Goal: Navigation & Orientation: Find specific page/section

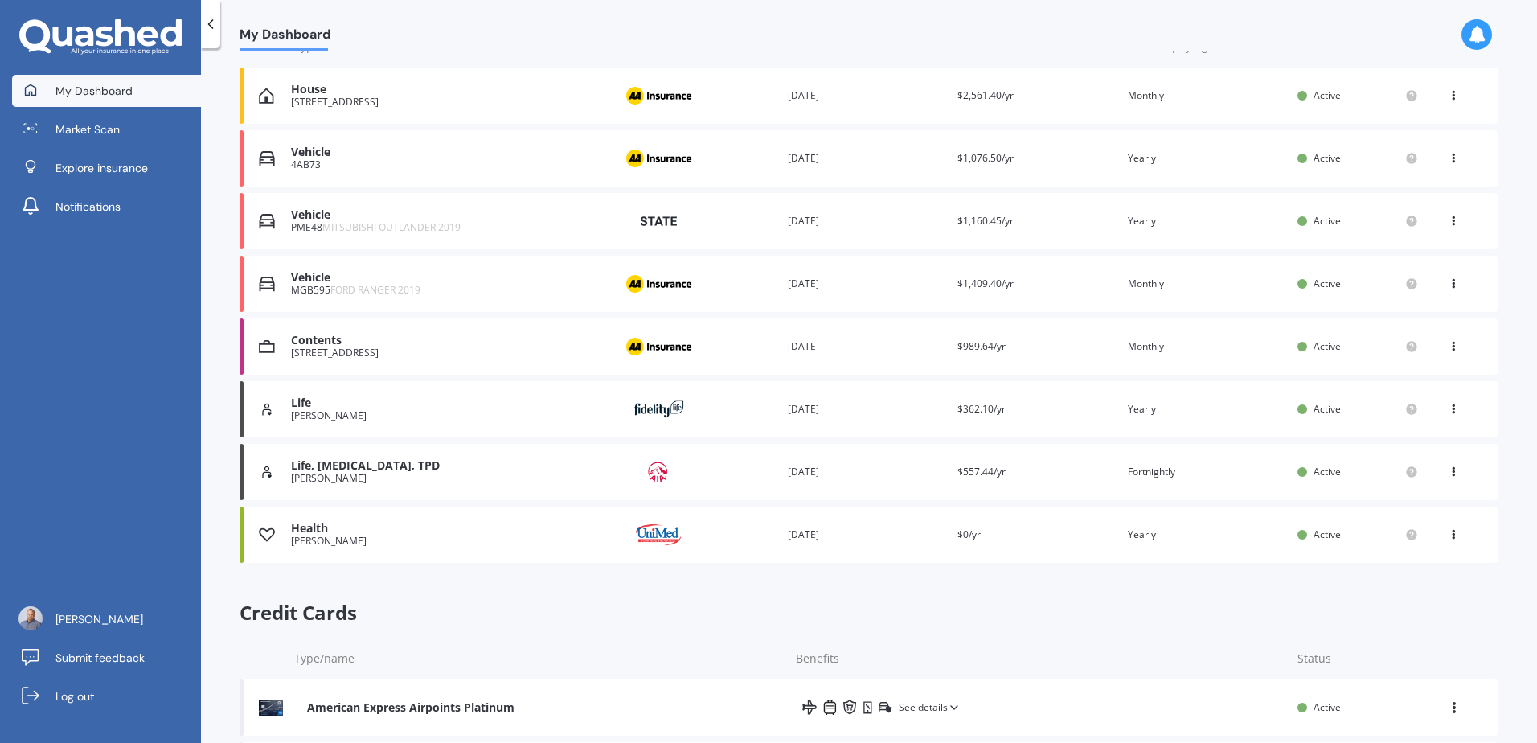
scroll to position [152, 0]
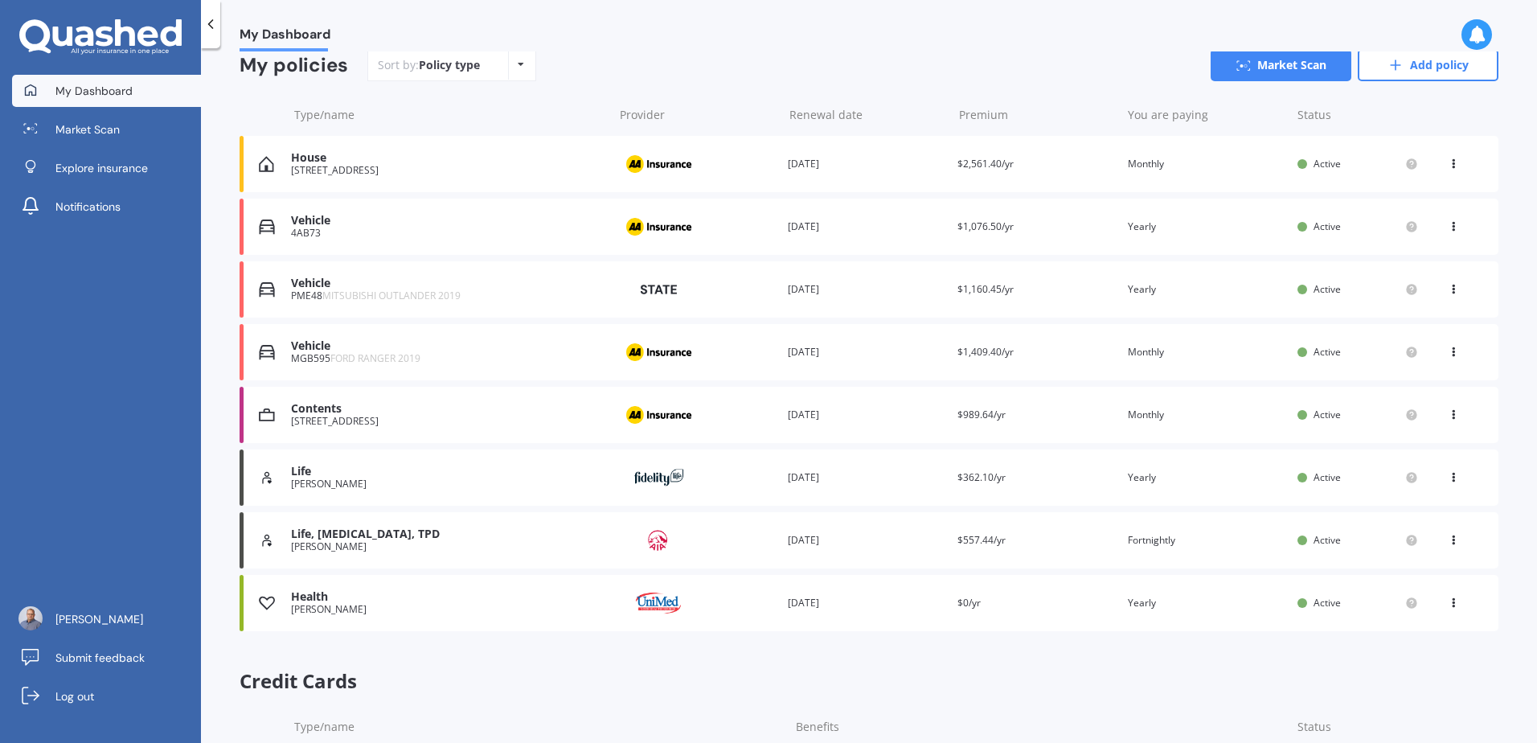
click at [535, 230] on div "4AB73" at bounding box center [448, 233] width 314 height 11
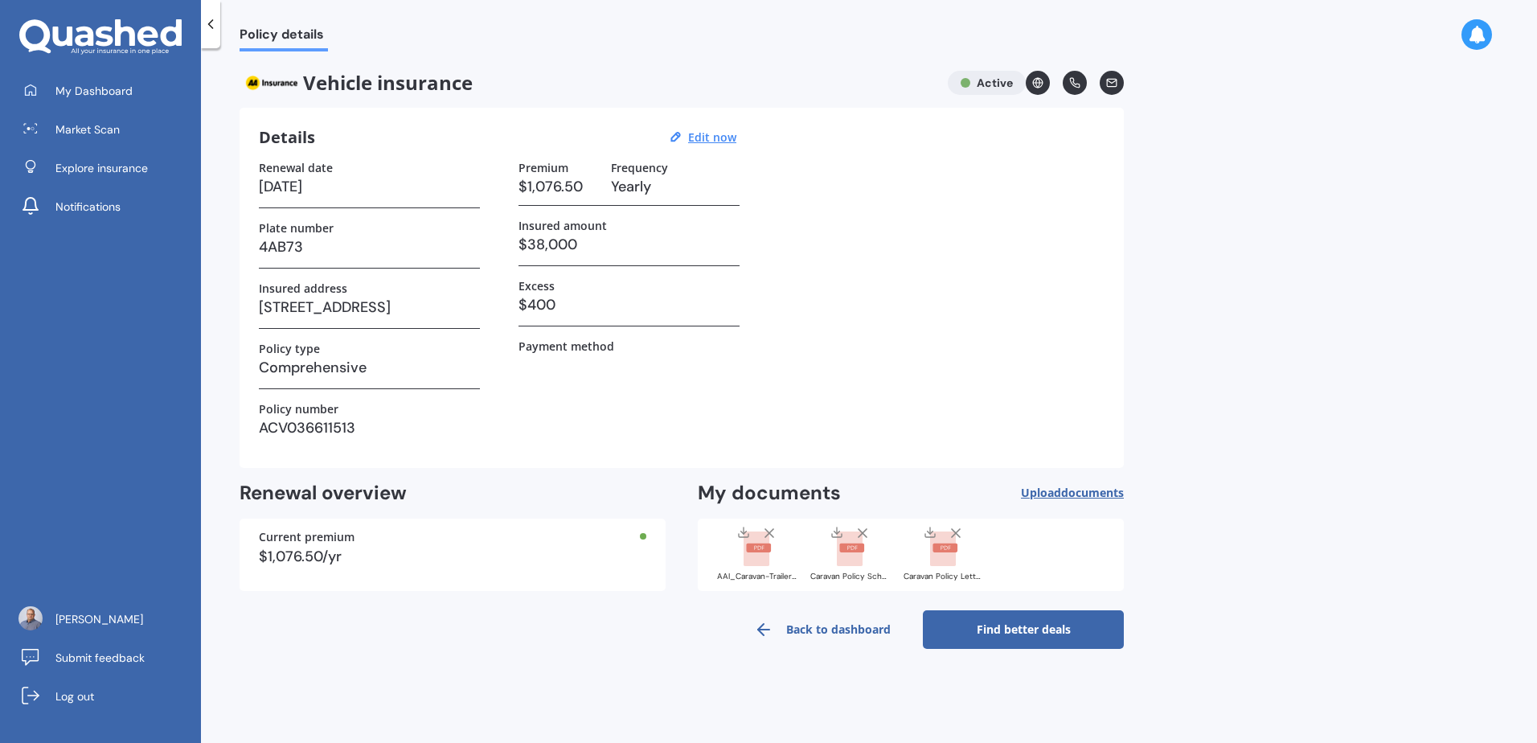
click at [802, 632] on link "Back to dashboard" at bounding box center [822, 629] width 201 height 39
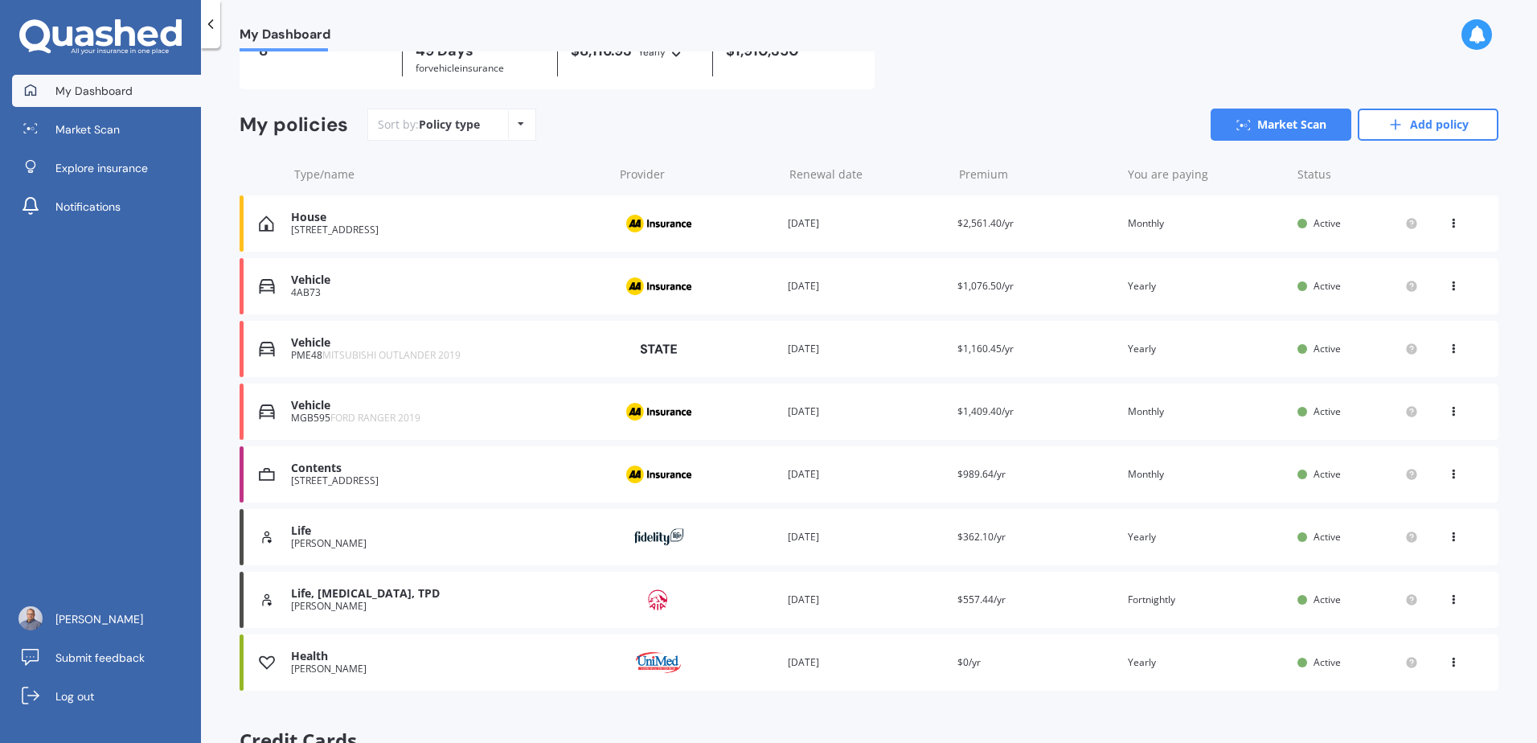
scroll to position [241, 0]
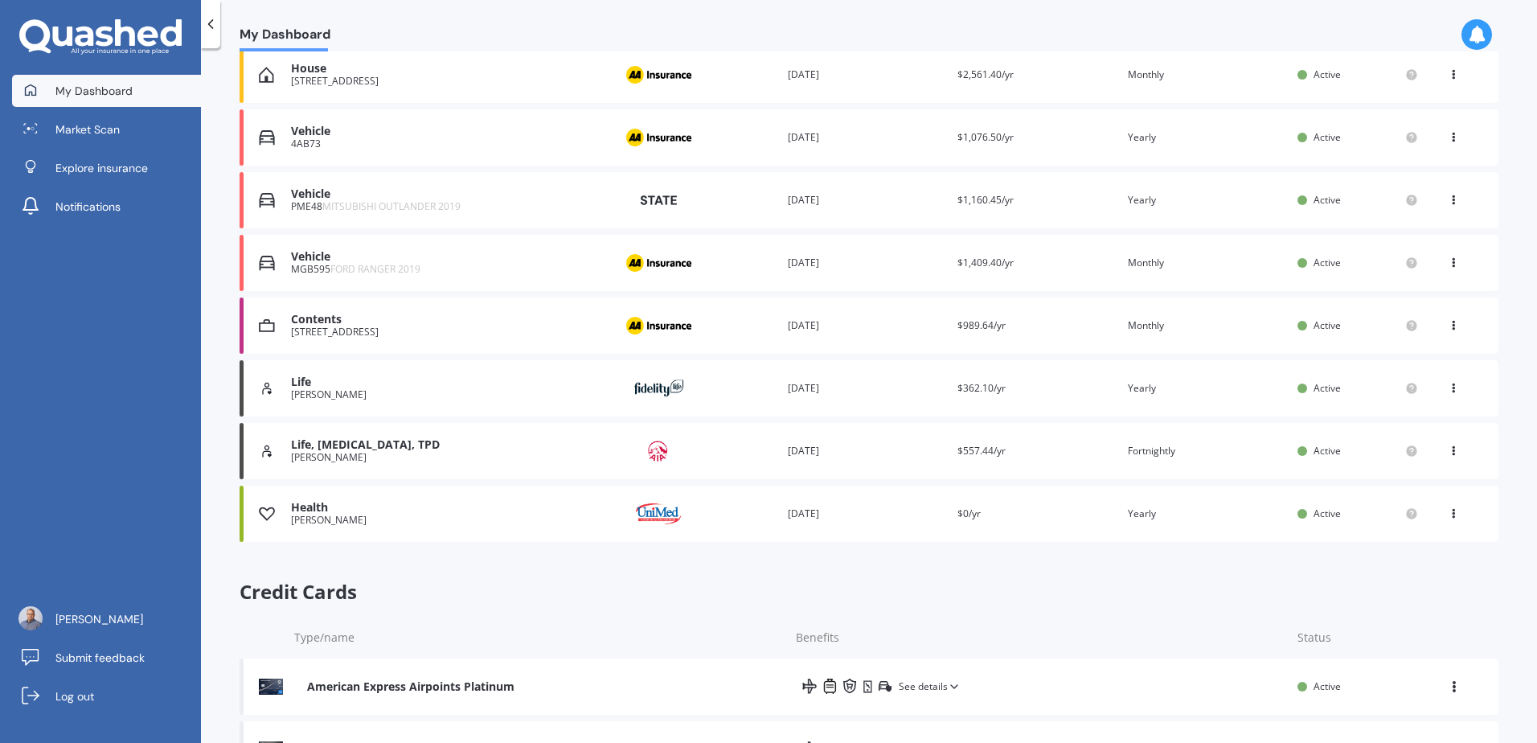
click at [474, 264] on div "Vehicle" at bounding box center [448, 257] width 314 height 14
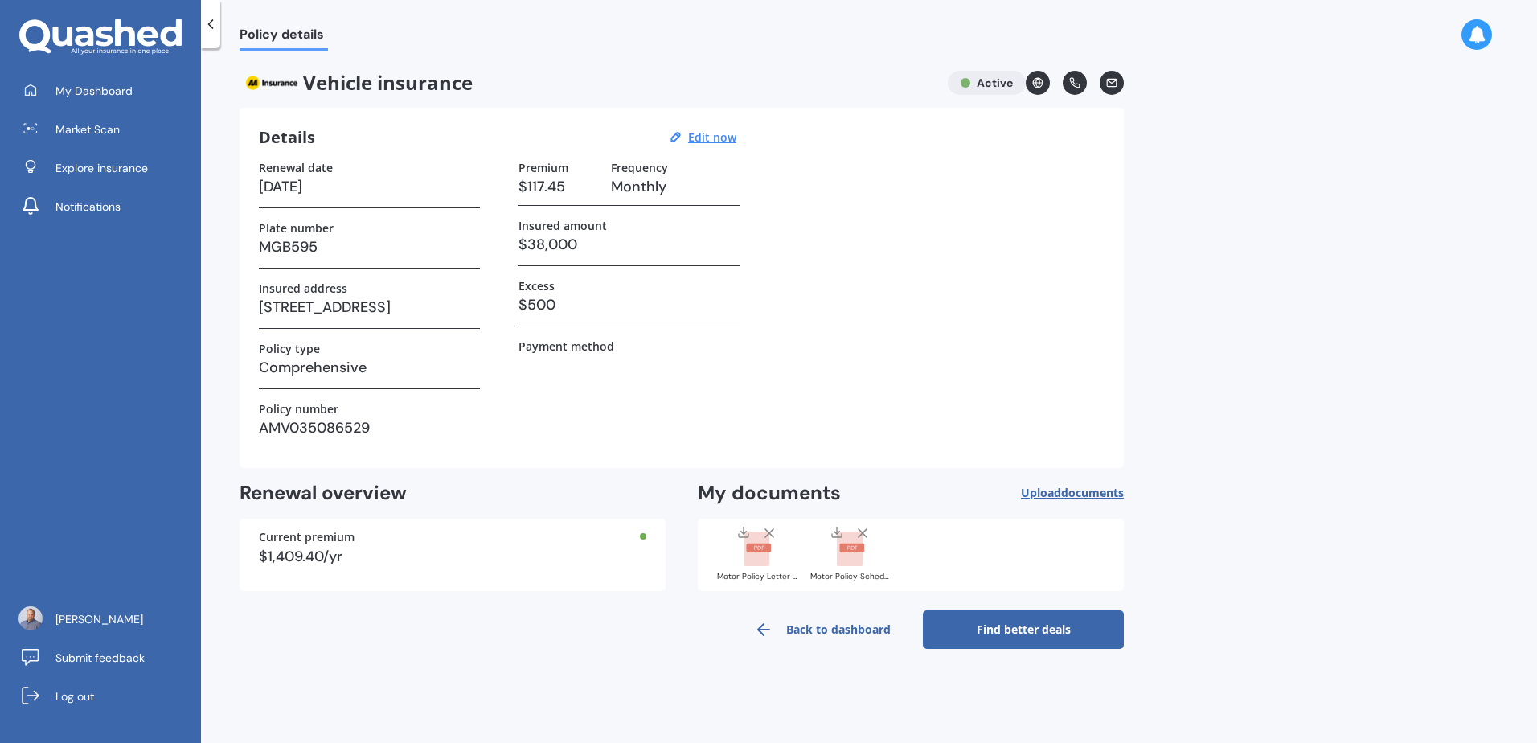
click at [118, 95] on span "My Dashboard" at bounding box center [93, 91] width 77 height 16
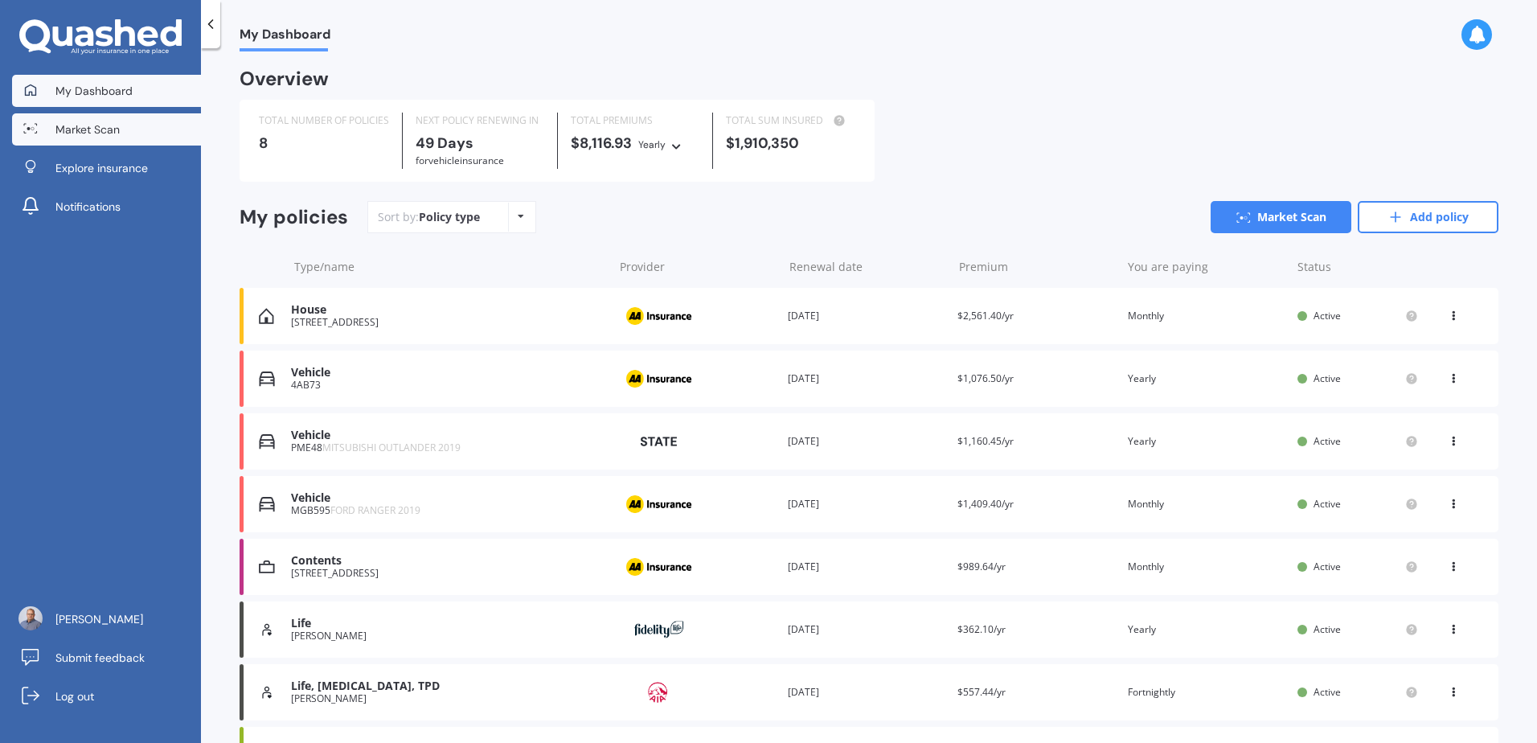
click at [127, 130] on link "Market Scan" at bounding box center [106, 129] width 189 height 32
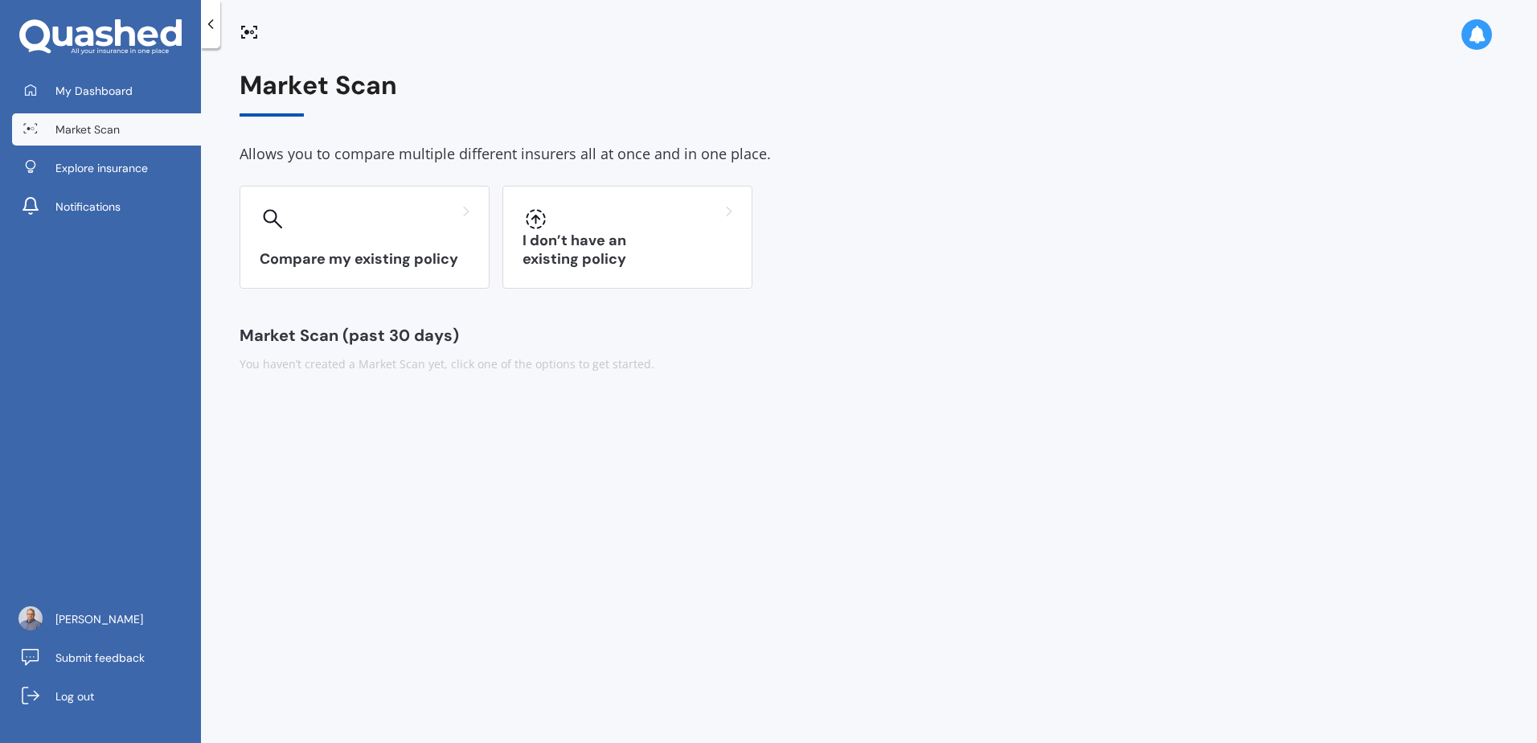
click at [117, 184] on div "My Dashboard Market Scan Explore insurance Notifications" at bounding box center [100, 152] width 201 height 154
click at [96, 64] on div "My Dashboard Market Scan Explore insurance Notifications [PERSON_NAME] Submit f…" at bounding box center [100, 371] width 201 height 743
click at [97, 97] on span "My Dashboard" at bounding box center [93, 91] width 77 height 16
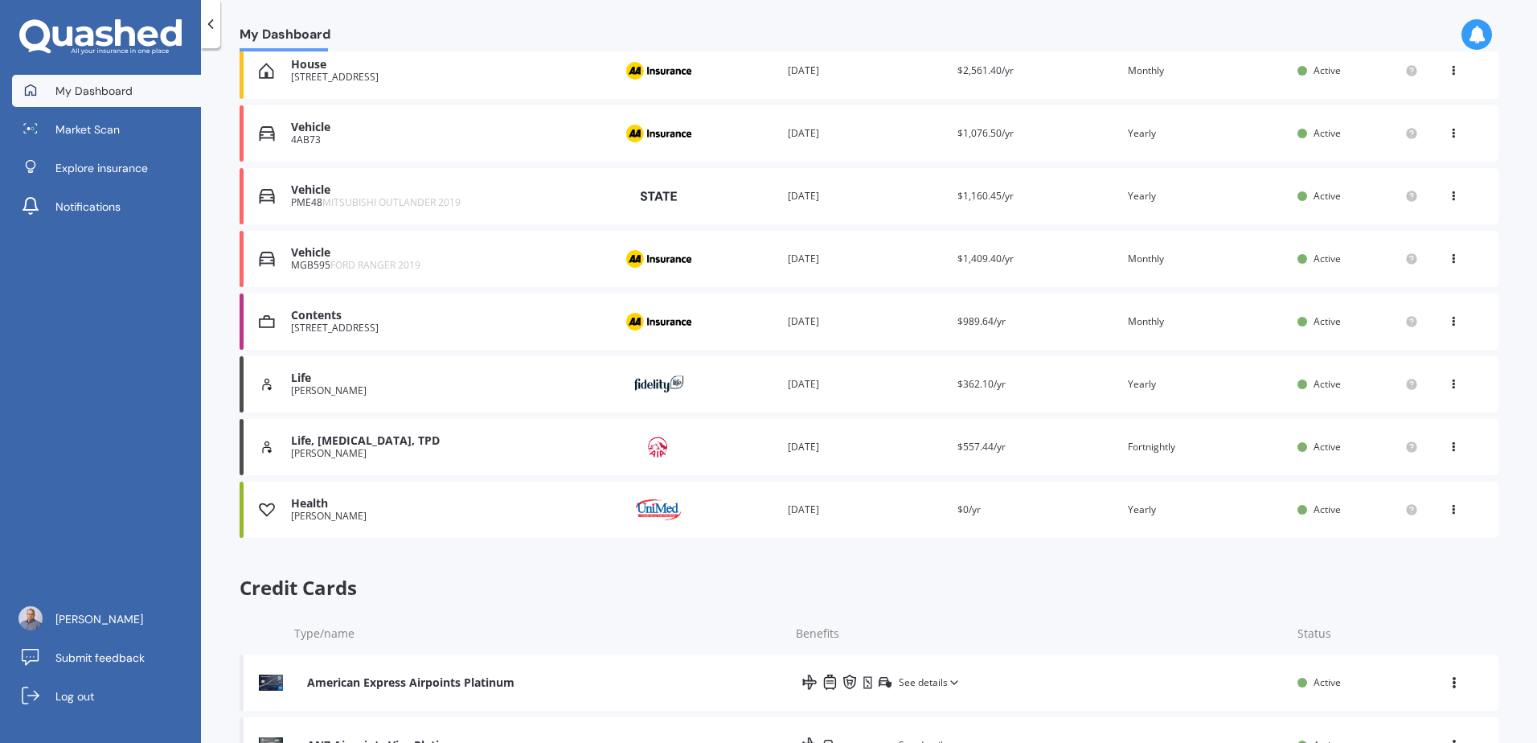
scroll to position [313, 0]
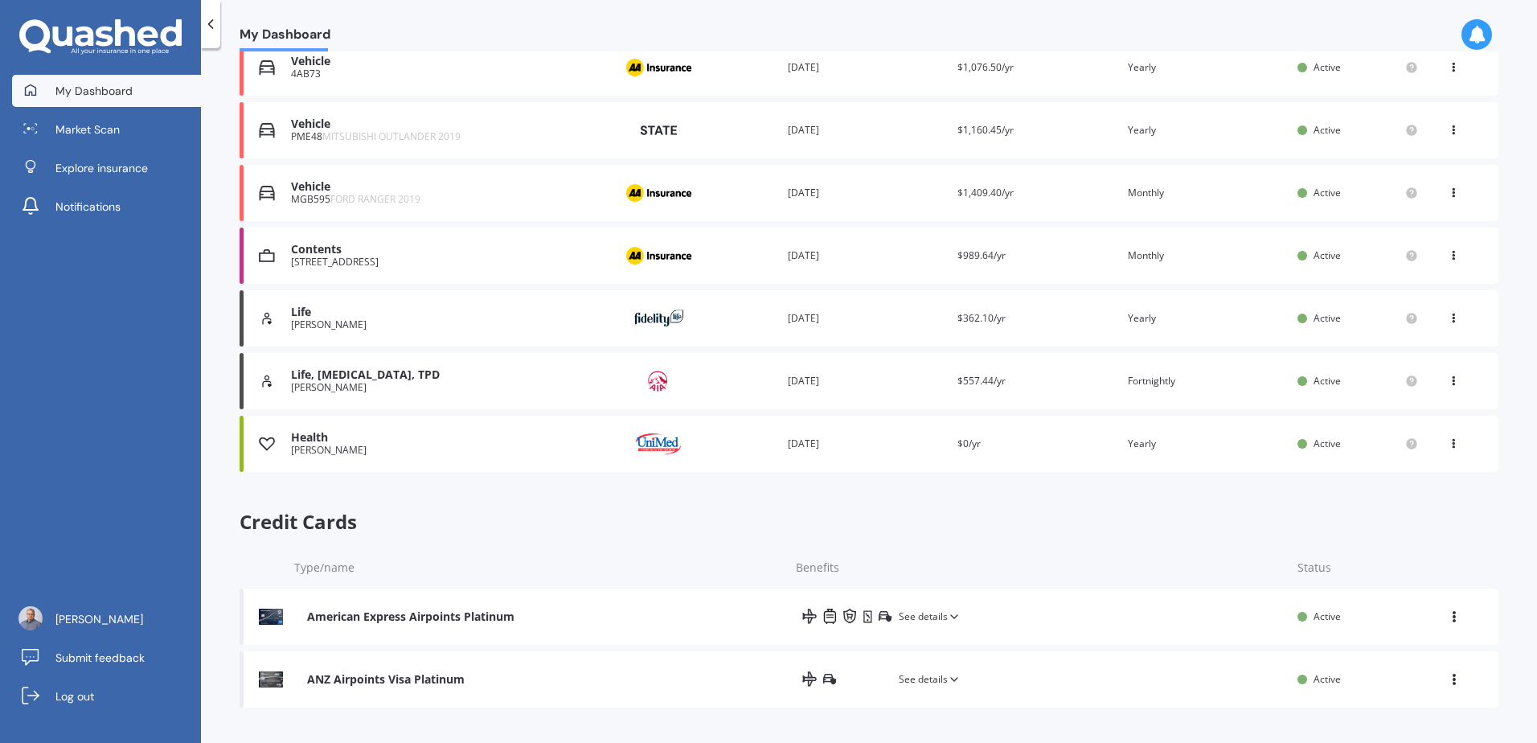
click at [936, 687] on span "See details" at bounding box center [930, 679] width 62 height 16
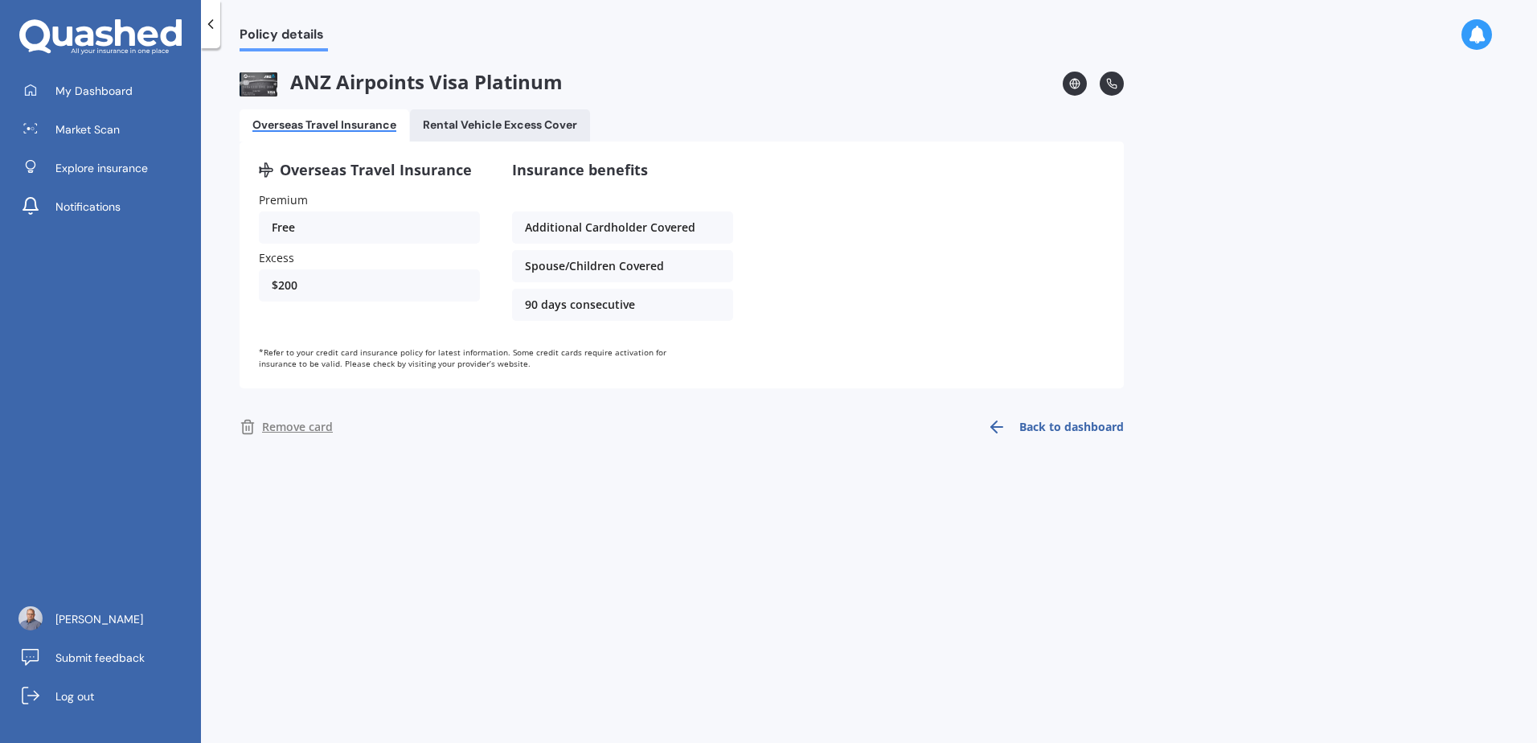
click at [478, 104] on div "ANZ Airpoints Visa Platinum Overseas Travel Insurance Rental Vehicle Excess Cov…" at bounding box center [682, 258] width 884 height 375
click at [478, 115] on Cover "Rental Vehicle Excess Cover" at bounding box center [500, 125] width 180 height 32
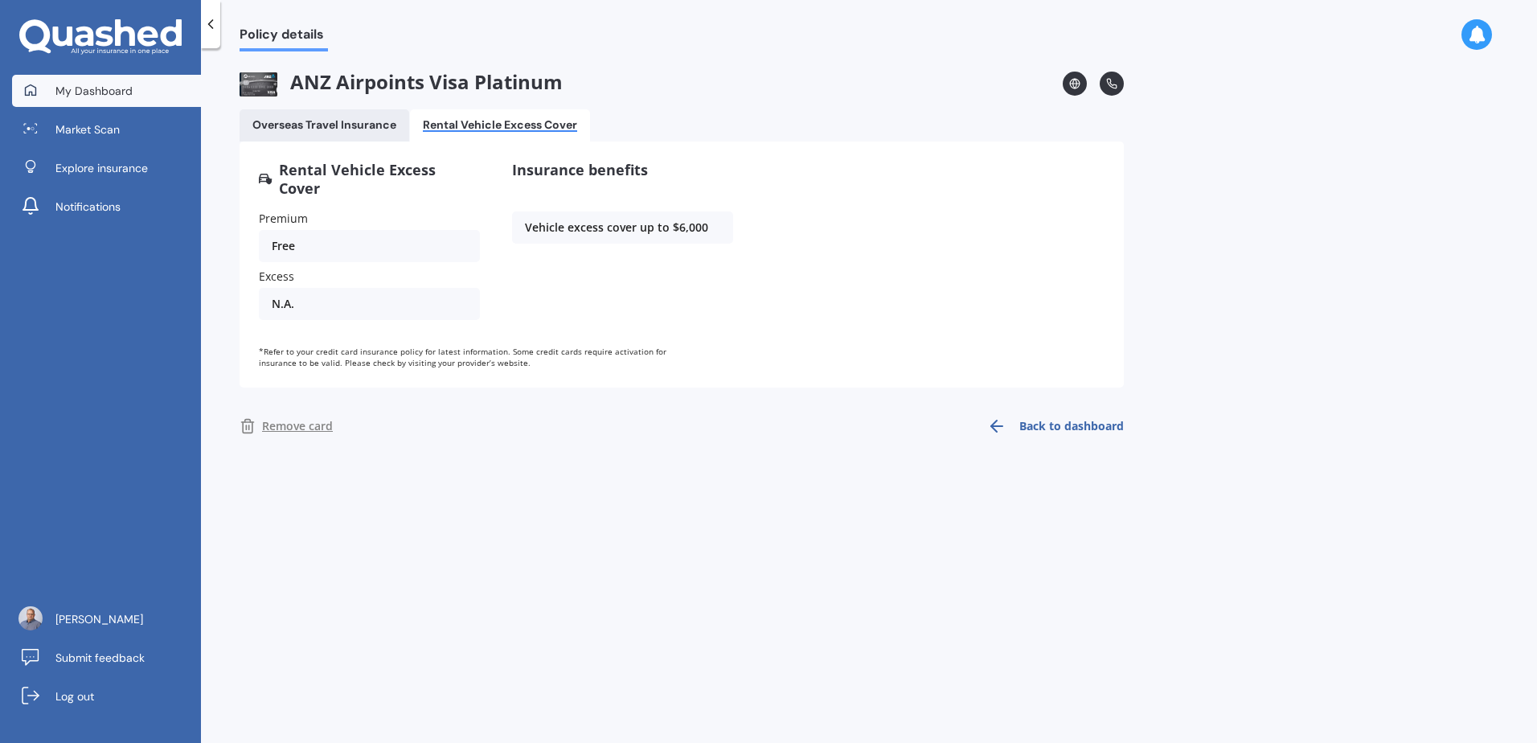
drag, startPoint x: 100, startPoint y: 84, endPoint x: 181, endPoint y: 90, distance: 81.5
click at [100, 83] on span "My Dashboard" at bounding box center [93, 91] width 77 height 16
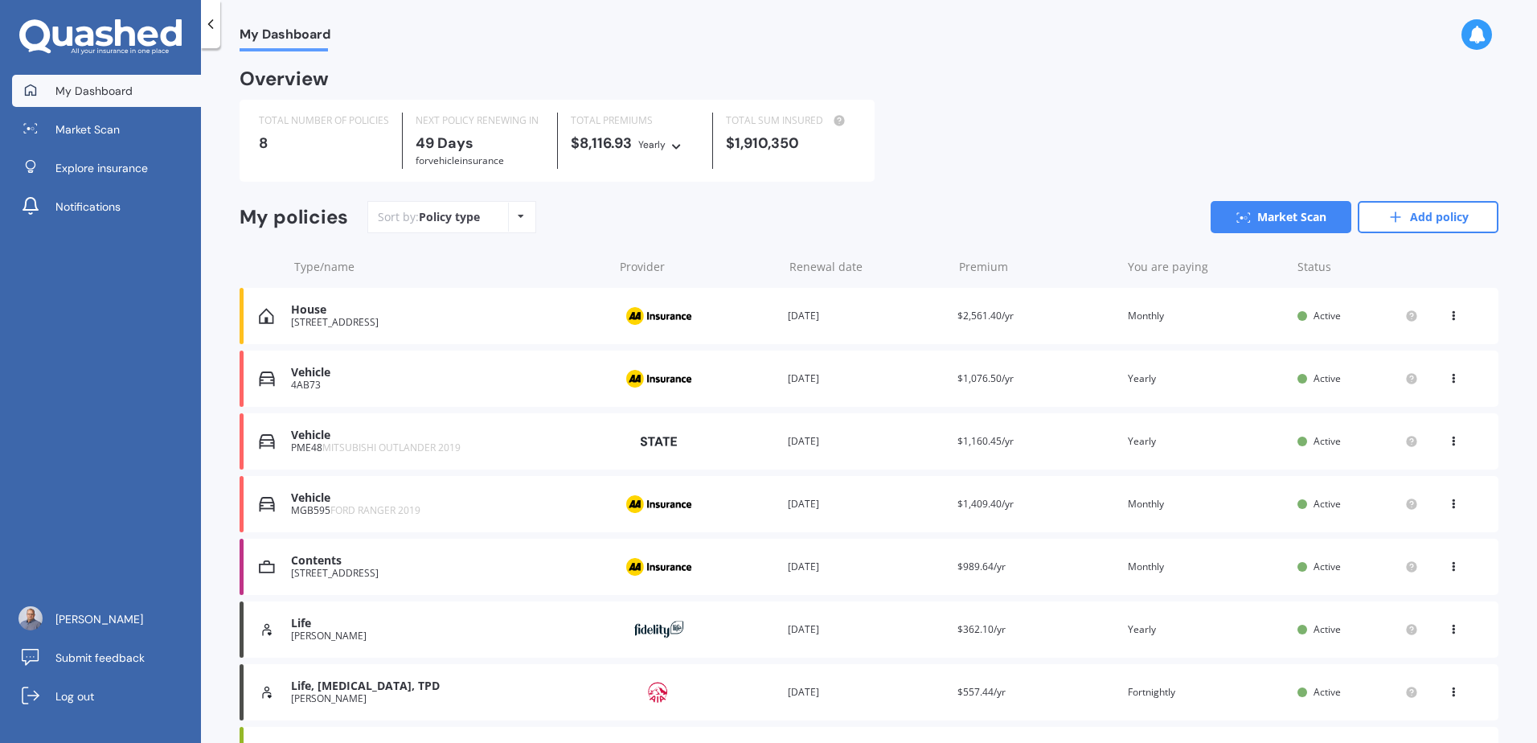
scroll to position [161, 0]
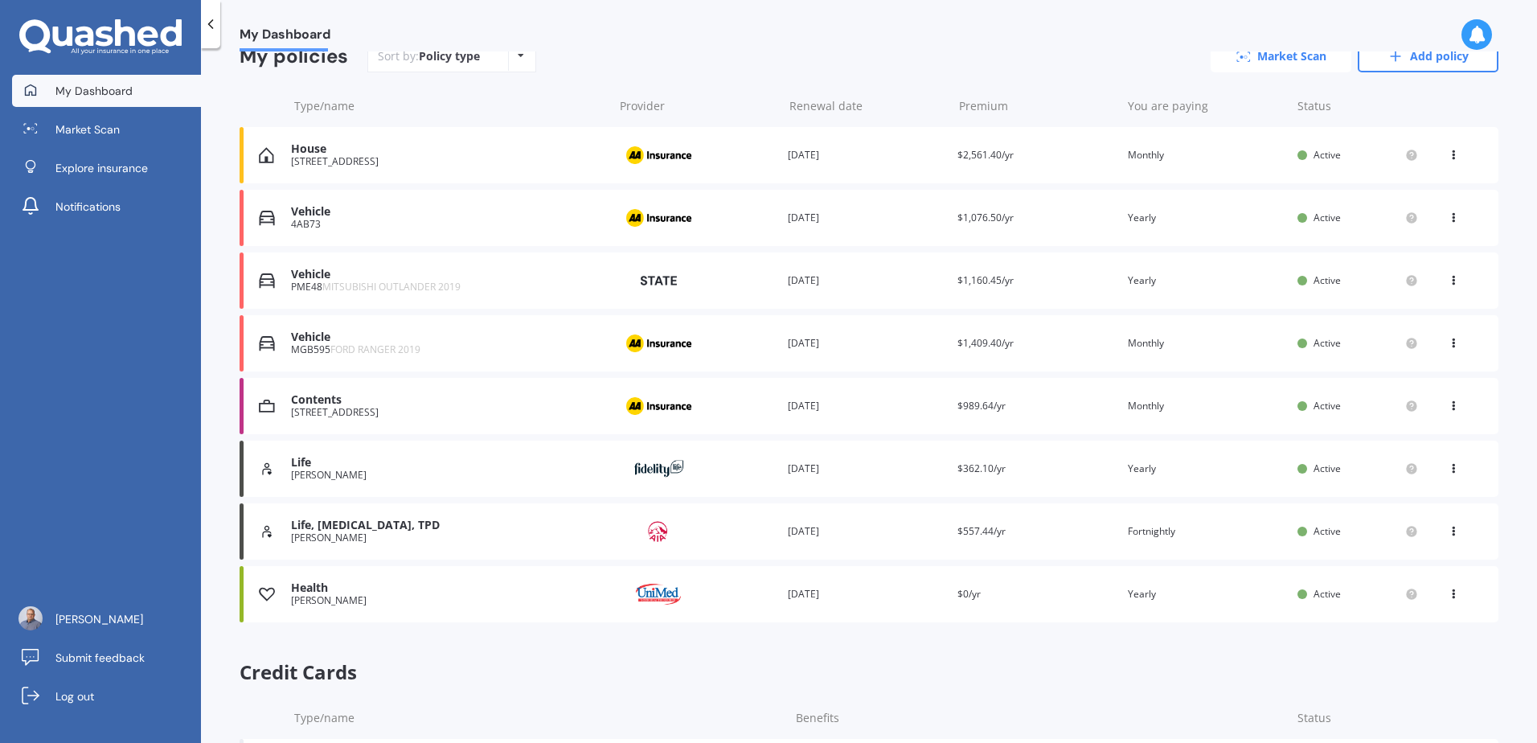
click at [1298, 64] on link "Market Scan" at bounding box center [1281, 56] width 141 height 32
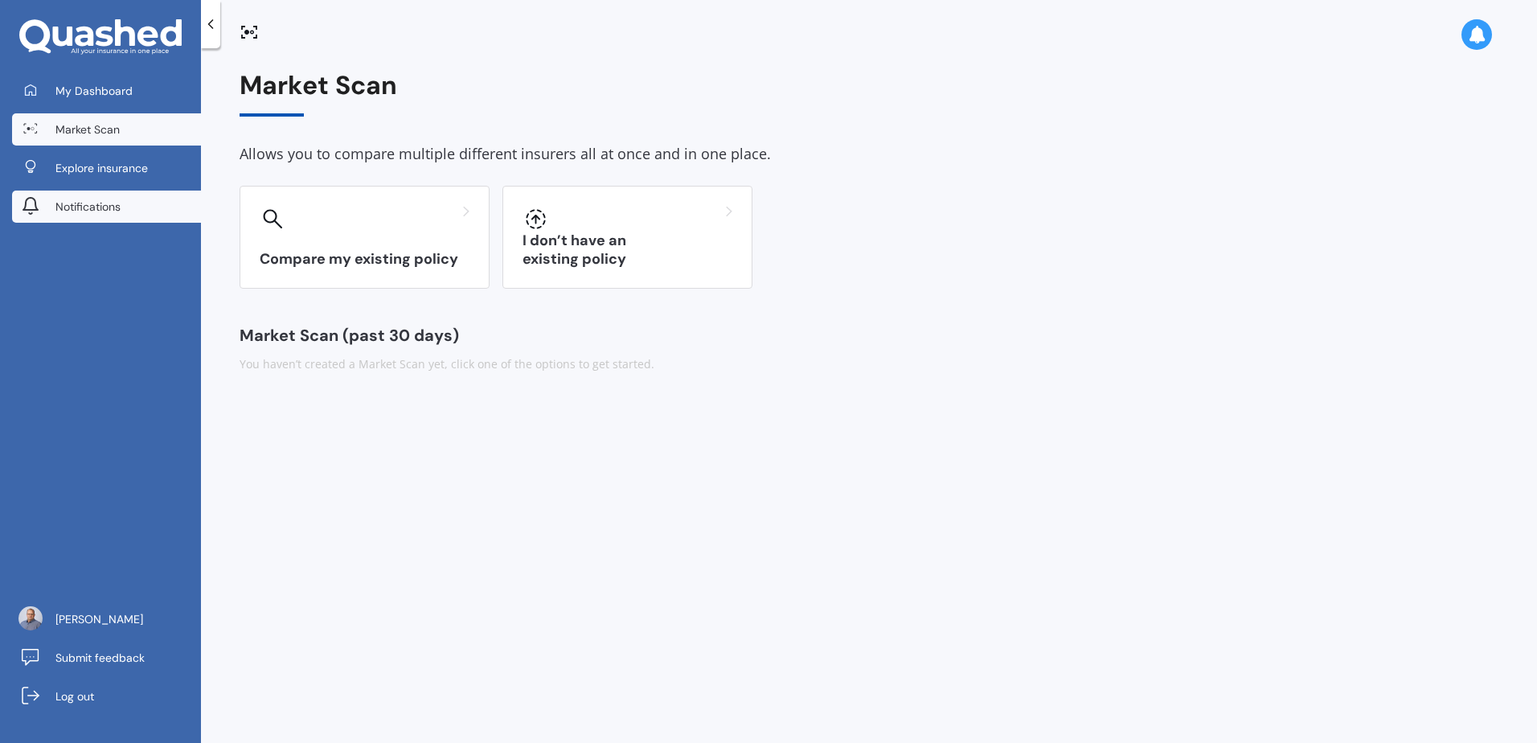
drag, startPoint x: 69, startPoint y: 94, endPoint x: 183, endPoint y: 203, distance: 157.5
click at [69, 93] on span "My Dashboard" at bounding box center [93, 91] width 77 height 16
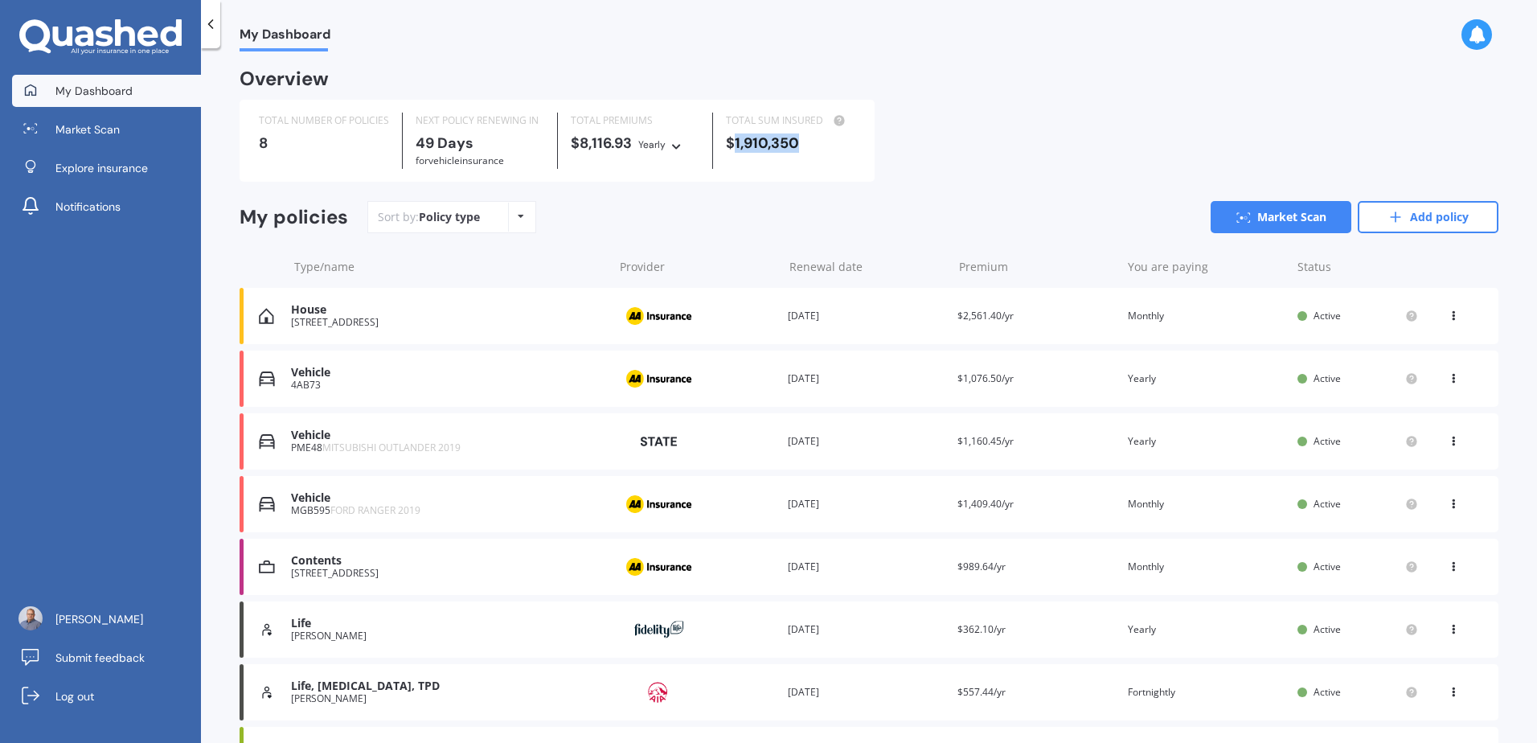
drag, startPoint x: 810, startPoint y: 140, endPoint x: 732, endPoint y: 142, distance: 78.0
click at [732, 142] on div "$1,910,350" at bounding box center [790, 143] width 129 height 16
drag, startPoint x: 732, startPoint y: 142, endPoint x: 580, endPoint y: 199, distance: 163.4
click at [580, 199] on div "Overview TOTAL NUMBER OF POLICIES 8 NEXT POLICY RENEWING [DATE] for Vehicle ins…" at bounding box center [869, 548] width 1259 height 954
drag, startPoint x: 634, startPoint y: 142, endPoint x: 577, endPoint y: 146, distance: 56.4
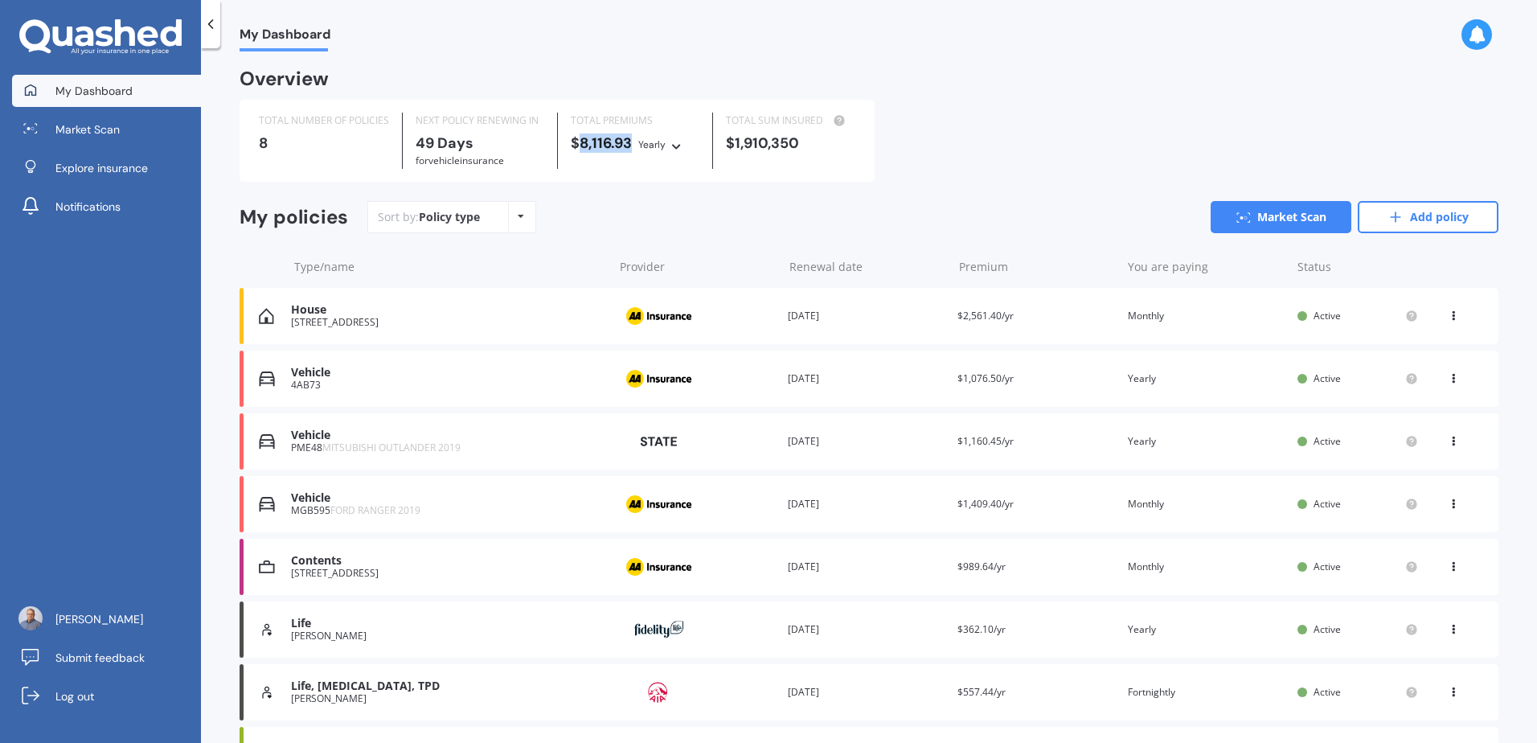
click at [577, 146] on div "$8,116.93 Yearly Yearly Six-Monthly Quarterly Monthly Fortnightly Weekly" at bounding box center [635, 144] width 129 height 18
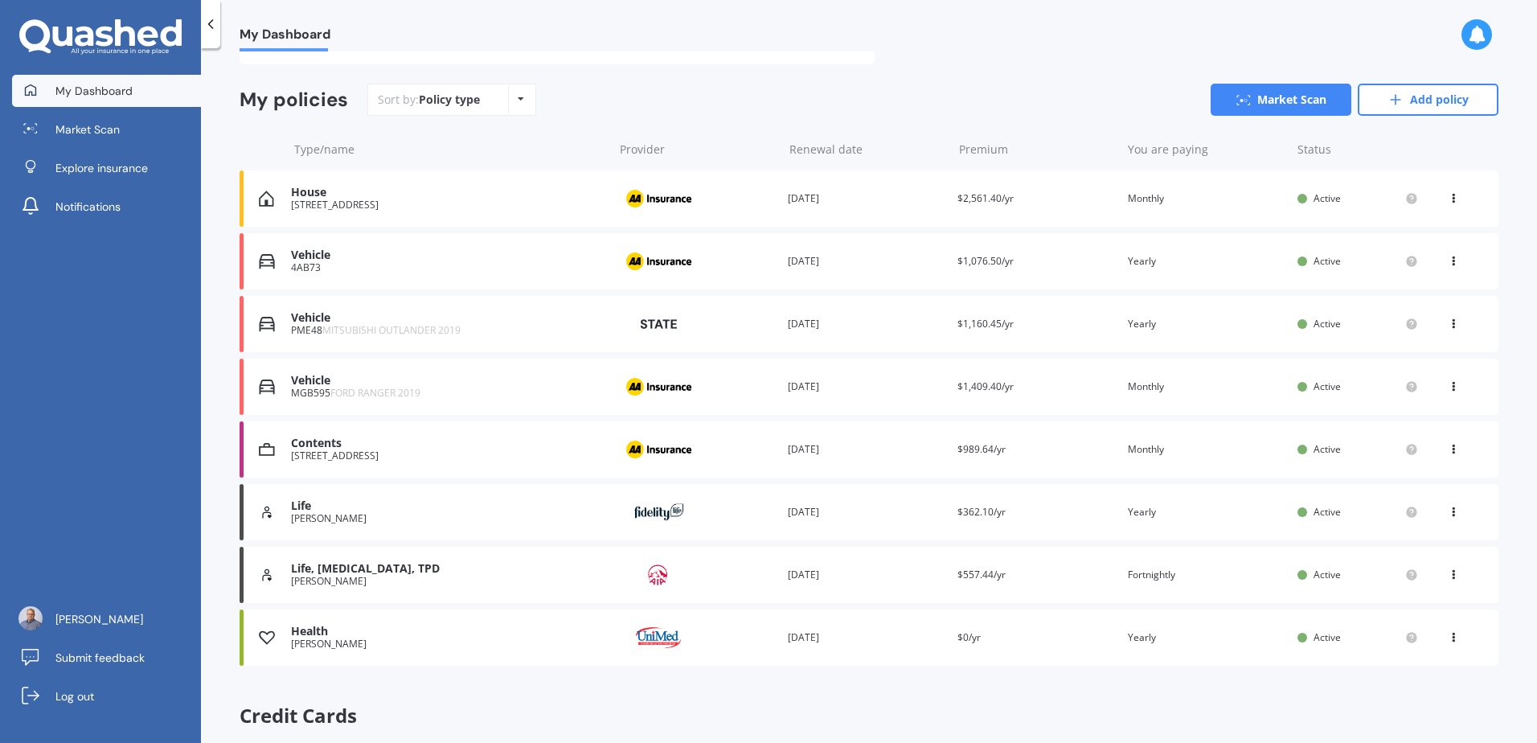
scroll to position [241, 0]
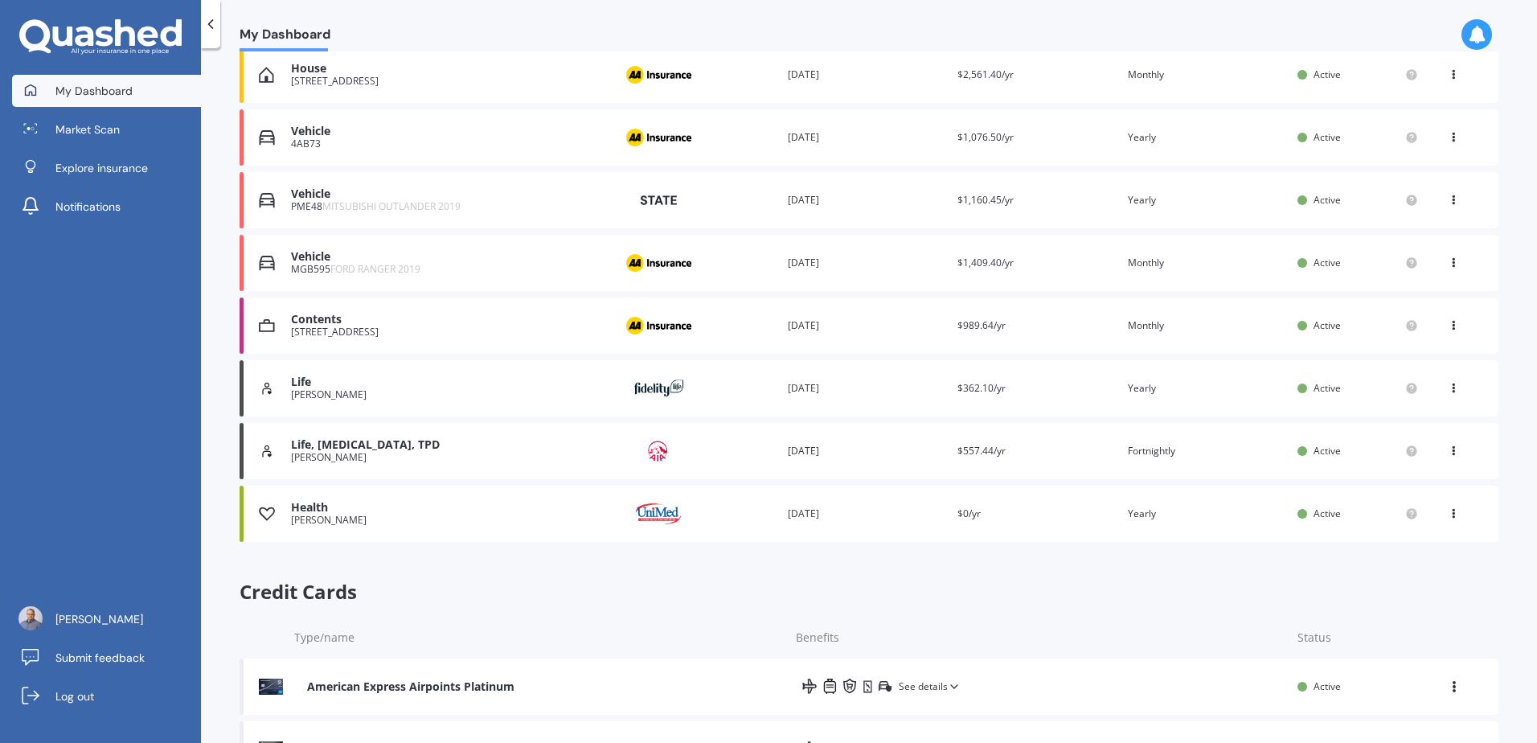
click at [801, 495] on div "Health [PERSON_NAME] Provider Renewal date [DATE] Premium $0/yr You are paying …" at bounding box center [869, 514] width 1259 height 56
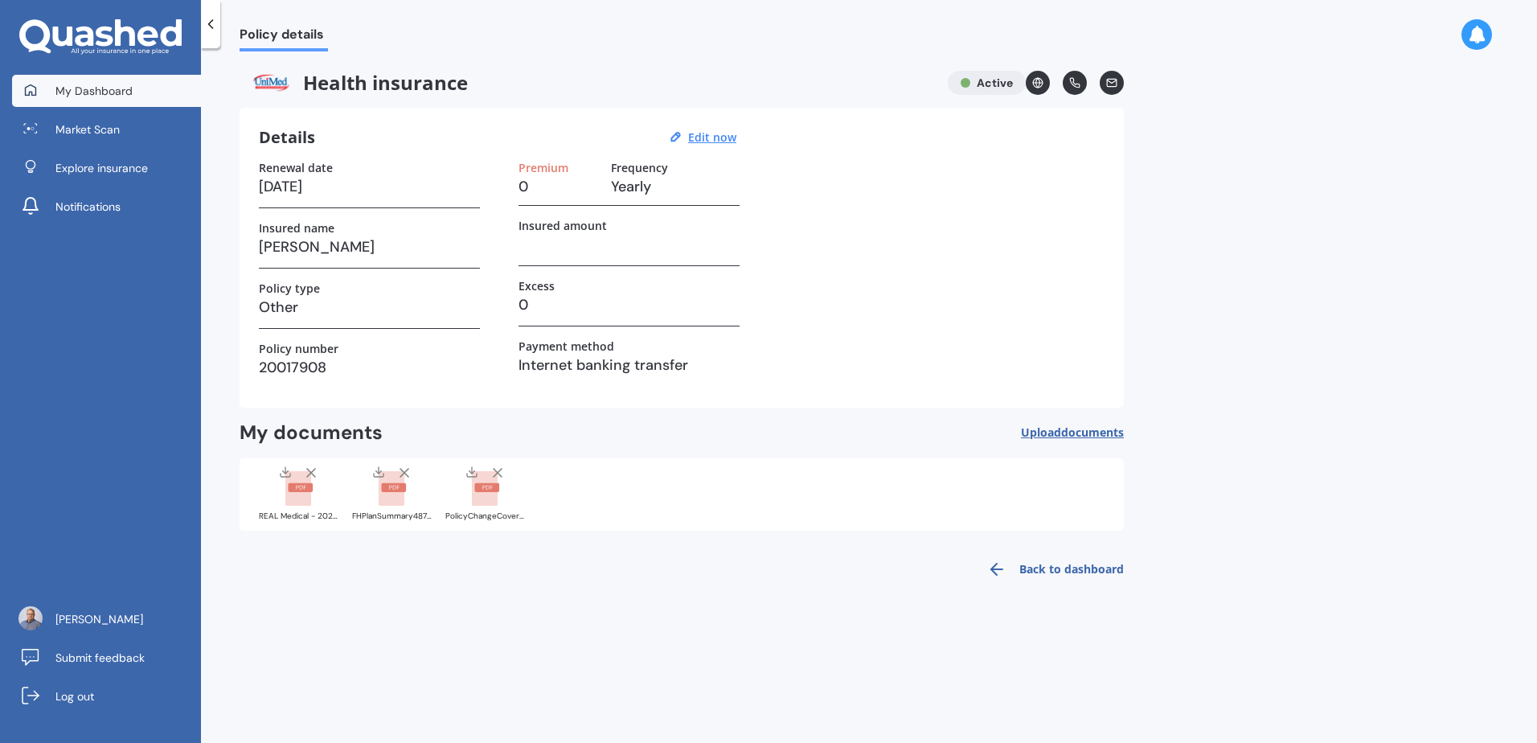
drag, startPoint x: 141, startPoint y: 90, endPoint x: 154, endPoint y: 97, distance: 14.8
click at [141, 90] on link "My Dashboard" at bounding box center [106, 91] width 189 height 32
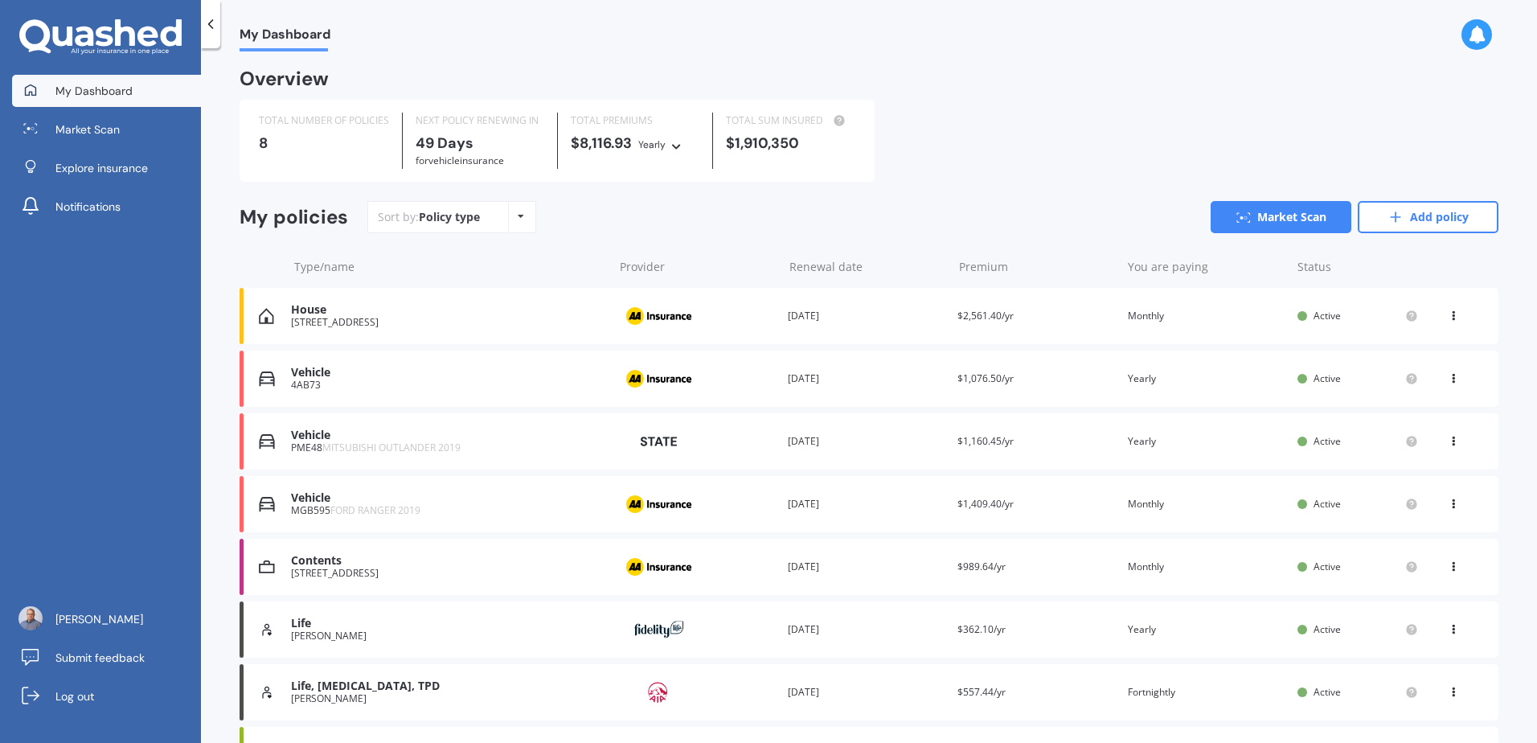
click at [1146, 96] on div "Overview" at bounding box center [869, 85] width 1259 height 29
click at [672, 147] on icon at bounding box center [676, 144] width 11 height 10
click at [987, 113] on div "TOTAL NUMBER OF POLICIES 8 NEXT POLICY RENEWING [DATE] for Vehicle insurance TO…" at bounding box center [869, 141] width 1259 height 82
click at [955, 116] on div "TOTAL NUMBER OF POLICIES 8 NEXT POLICY RENEWING [DATE] for Vehicle insurance TO…" at bounding box center [869, 141] width 1259 height 82
click at [952, 112] on div "TOTAL NUMBER OF POLICIES 8 NEXT POLICY RENEWING [DATE] for Vehicle insurance TO…" at bounding box center [869, 141] width 1259 height 82
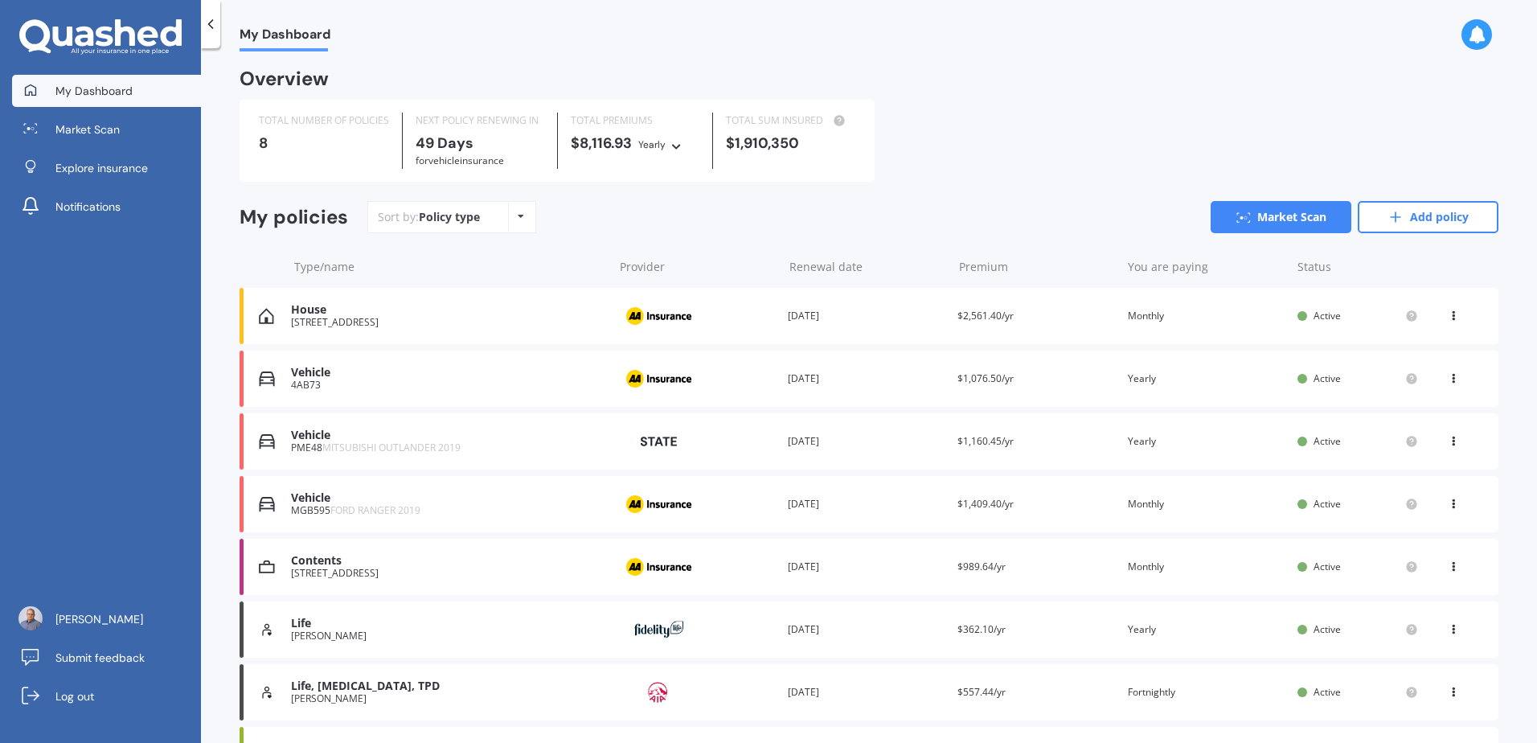
click at [952, 112] on div "TOTAL NUMBER OF POLICIES 8 NEXT POLICY RENEWING [DATE] for Vehicle insurance TO…" at bounding box center [869, 141] width 1259 height 82
click at [956, 105] on div "TOTAL NUMBER OF POLICIES 8 NEXT POLICY RENEWING [DATE] for Vehicle insurance TO…" at bounding box center [869, 141] width 1259 height 82
click at [988, 105] on div "TOTAL NUMBER OF POLICIES 8 NEXT POLICY RENEWING [DATE] for Vehicle insurance TO…" at bounding box center [869, 141] width 1259 height 82
click at [900, 224] on div "Sort by: Policy type Policy type Alphabetical Date added Renewing next Market S…" at bounding box center [932, 217] width 1131 height 32
click at [909, 134] on div "TOTAL NUMBER OF POLICIES 8 NEXT POLICY RENEWING [DATE] for Vehicle insurance TO…" at bounding box center [869, 141] width 1259 height 82
